Goal: Task Accomplishment & Management: Use online tool/utility

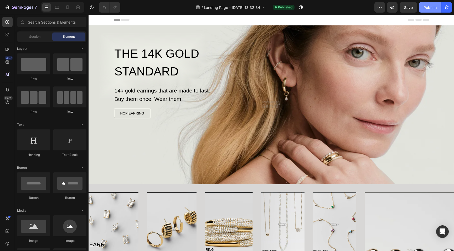
click at [430, 10] on button "Publish" at bounding box center [430, 7] width 22 height 10
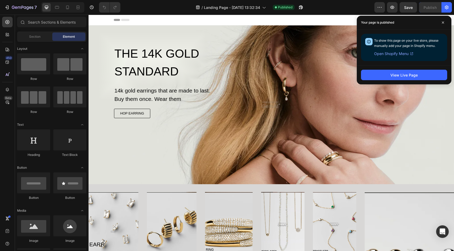
click at [400, 54] on span "Open Shopify Menu" at bounding box center [391, 54] width 34 height 6
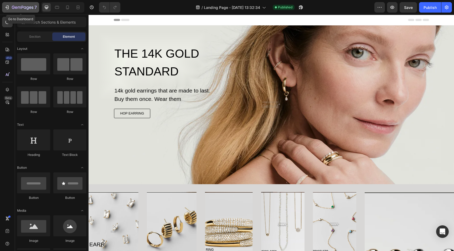
click at [18, 11] on button "7" at bounding box center [20, 7] width 37 height 10
click at [447, 9] on icon "button" at bounding box center [446, 7] width 5 height 5
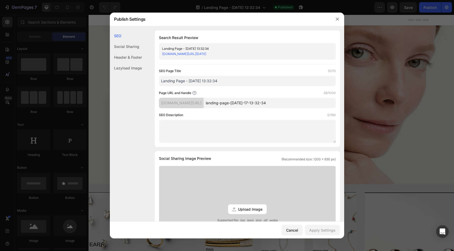
click at [179, 74] on div "SEO Page Title 31/70 Landing Page - Jul 17, 13:32:34" at bounding box center [247, 78] width 177 height 18
click at [218, 128] on textarea at bounding box center [247, 131] width 177 height 23
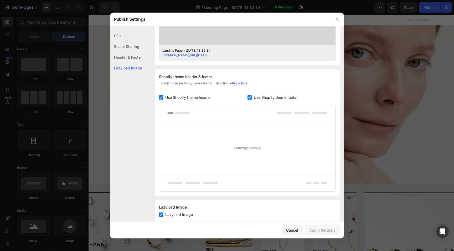
scroll to position [221, 0]
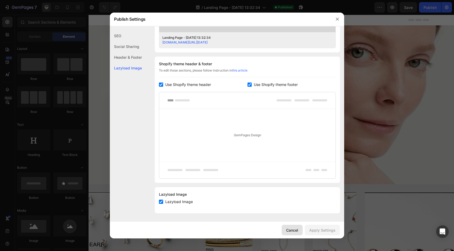
click at [302, 227] on button "Cancel" at bounding box center [291, 230] width 21 height 10
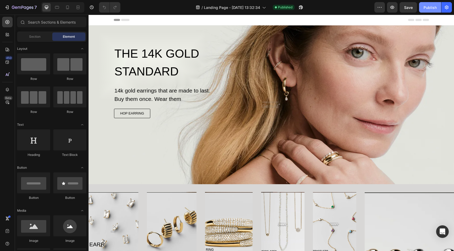
click at [426, 7] on div "Publish" at bounding box center [429, 8] width 13 height 6
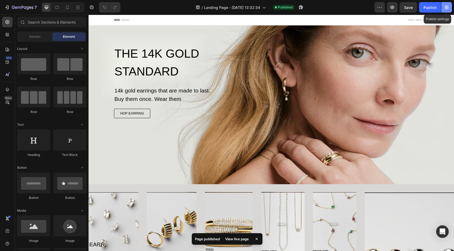
click at [443, 7] on button "button" at bounding box center [446, 7] width 10 height 10
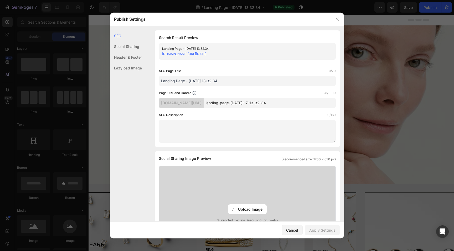
click at [206, 54] on link "0hnmxe-2v.myshopify.com/pages/landing-page-jul-17-13-32-34" at bounding box center [184, 54] width 44 height 4
click at [334, 20] on button "button" at bounding box center [337, 19] width 8 height 8
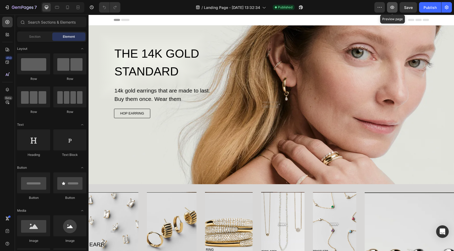
click at [393, 9] on icon "button" at bounding box center [391, 7] width 5 height 5
click at [448, 5] on icon "button" at bounding box center [446, 7] width 5 height 5
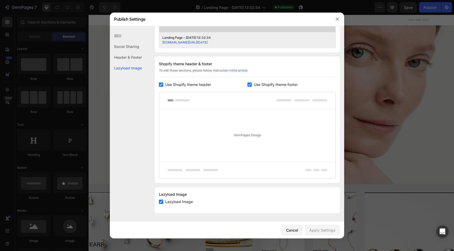
click at [141, 63] on div "Header & Footer" at bounding box center [126, 68] width 32 height 11
click at [138, 52] on div "Social Sharing" at bounding box center [126, 57] width 32 height 11
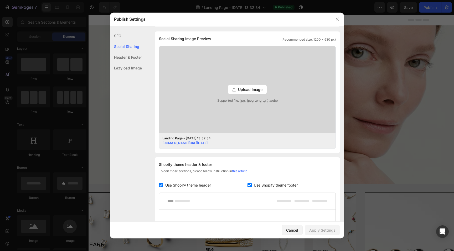
click at [116, 41] on div "SEO" at bounding box center [126, 46] width 32 height 11
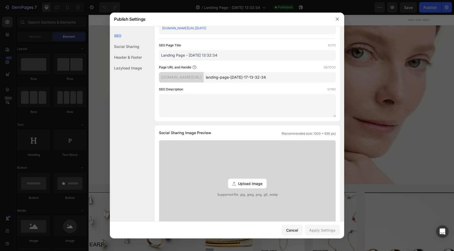
scroll to position [0, 0]
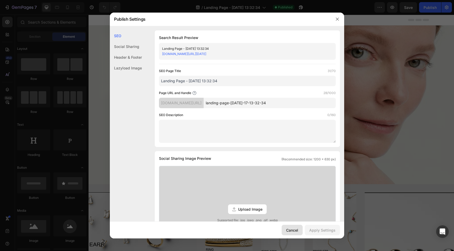
click at [291, 228] on div "Cancel" at bounding box center [292, 231] width 12 height 6
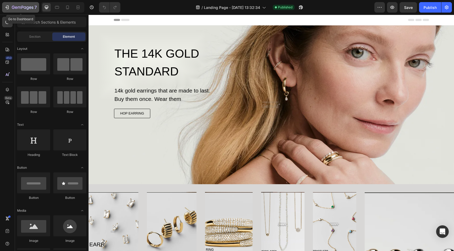
click at [13, 10] on button "7" at bounding box center [20, 7] width 37 height 10
